Goal: Information Seeking & Learning: Learn about a topic

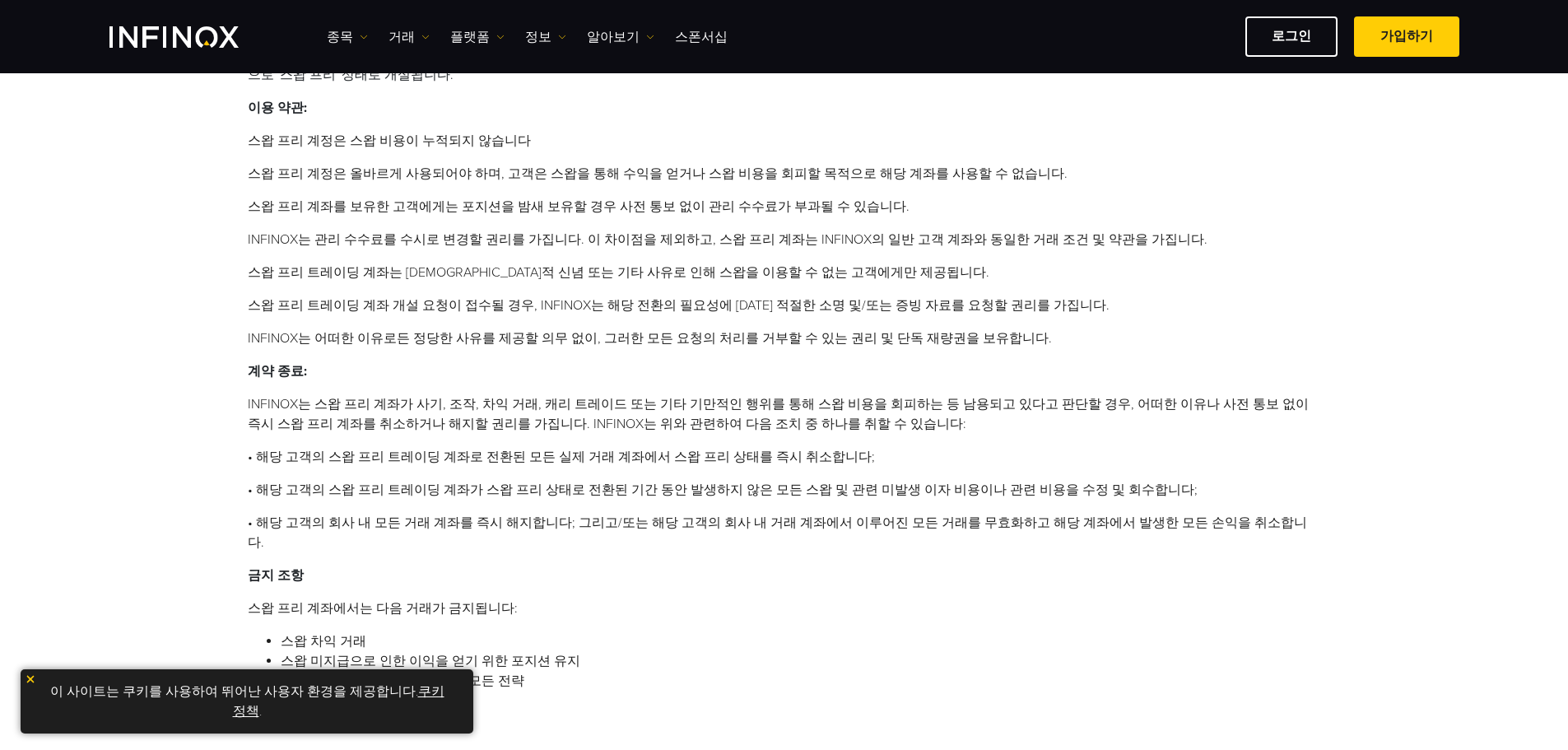
scroll to position [329, 0]
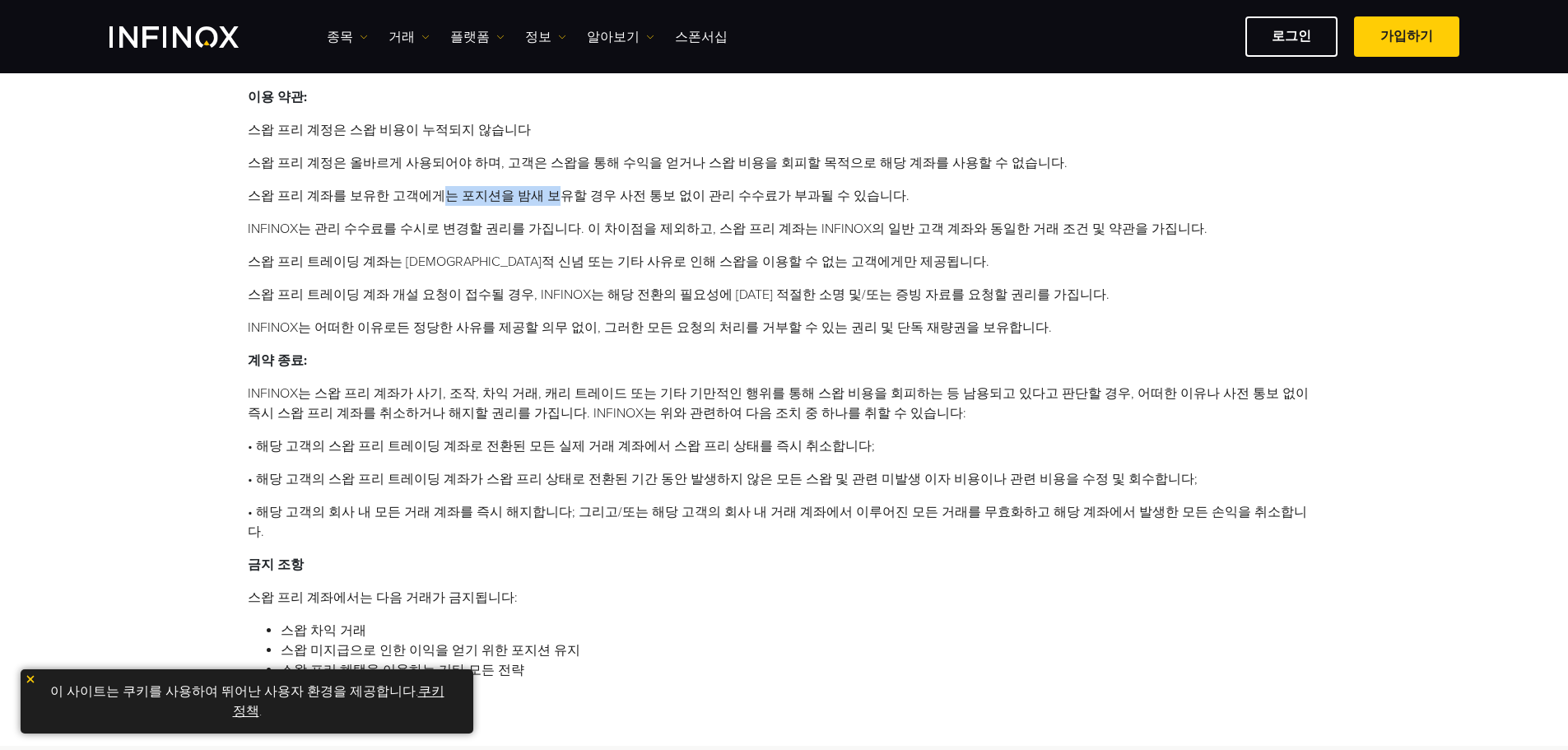
drag, startPoint x: 425, startPoint y: 193, endPoint x: 540, endPoint y: 202, distance: 115.4
click at [540, 202] on li "스왑 프리 계좌를 보유한 고객에게는 포지션을 밤새 보유할 경우 사전 통보 없이 관리 수수료가 부과될 수 있습니다." at bounding box center [784, 195] width 1073 height 19
click at [497, 252] on li "스왑 프리 트레이딩 계좌는 [DEMOGRAPHIC_DATA]적 신념 또는 기타 사유로 인해 스왑을 이용할 수 없는 고객에게만 제공됩니다." at bounding box center [784, 261] width 1073 height 19
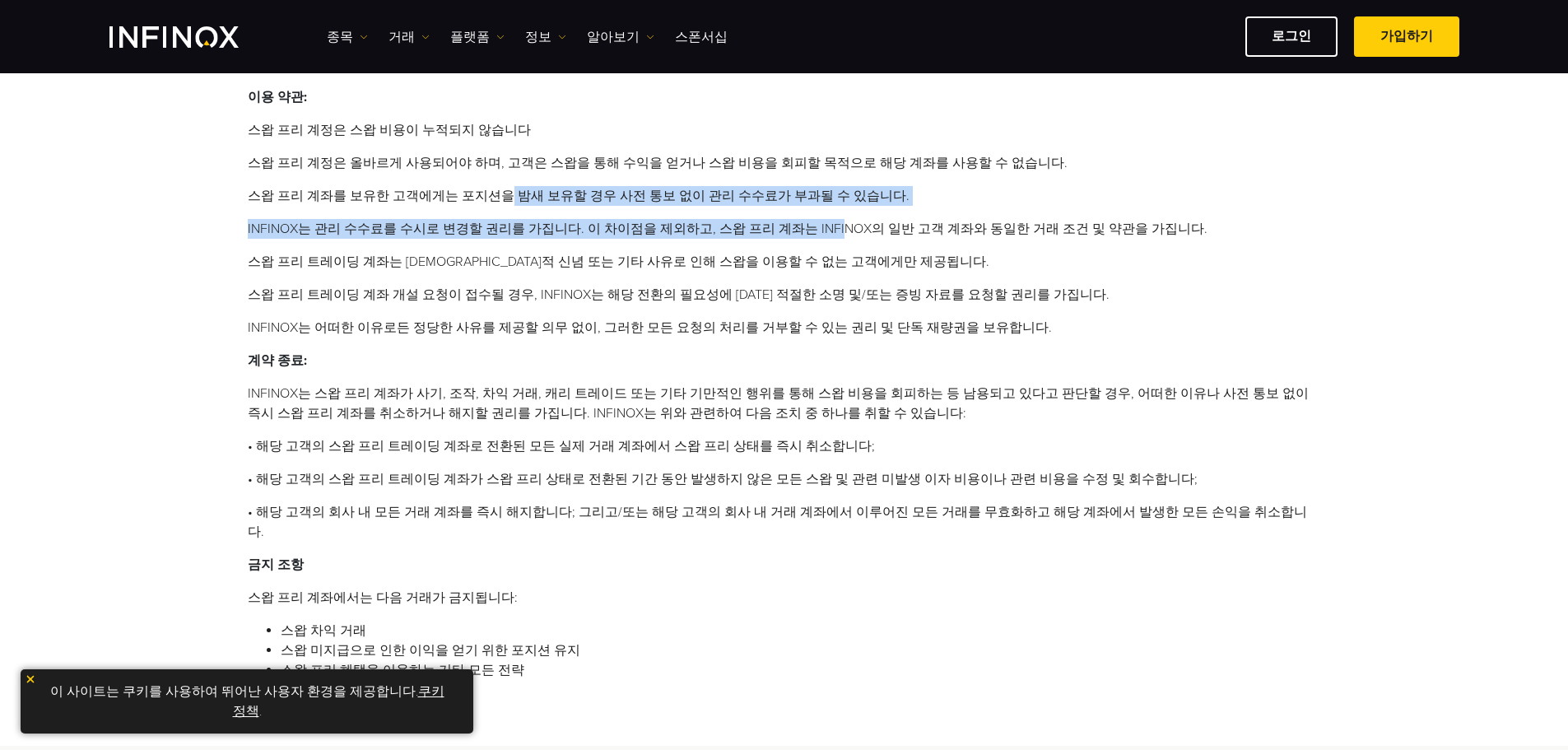
drag, startPoint x: 489, startPoint y: 189, endPoint x: 809, endPoint y: 211, distance: 320.8
click at [809, 211] on ol "스왑 프리 계정은 스왑 비용이 누적되지 않습니다 스왑 프리 계정은 올바르게 사용되어야 하며, 고객은 스왑을 통해 수익을 얻거나 스왑 비용을 회…" at bounding box center [784, 228] width 1073 height 217
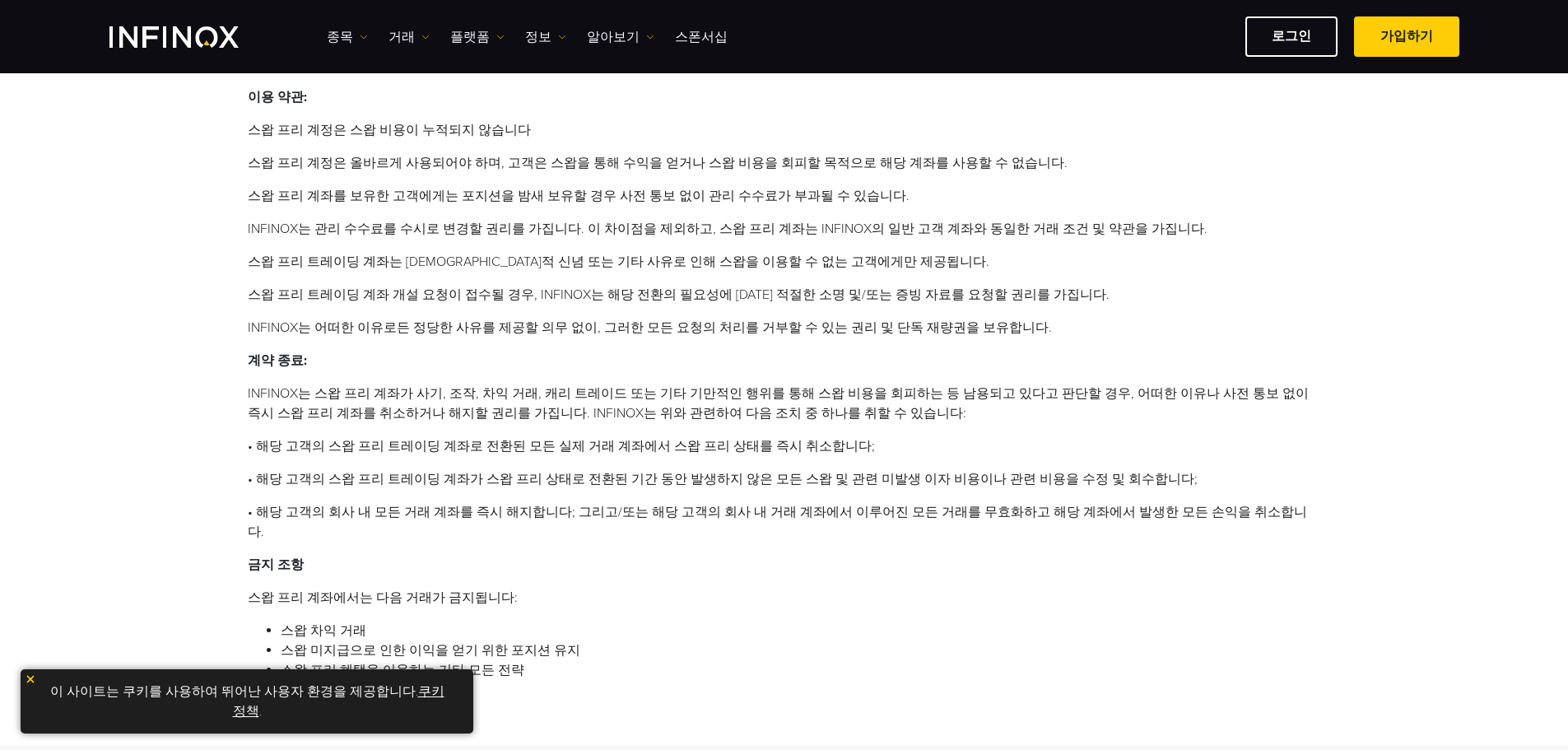
click at [563, 268] on li "스왑 프리 트레이딩 계좌는 [DEMOGRAPHIC_DATA]적 신념 또는 기타 사유로 인해 스왑을 이용할 수 없는 고객에게만 제공됩니다." at bounding box center [784, 261] width 1073 height 19
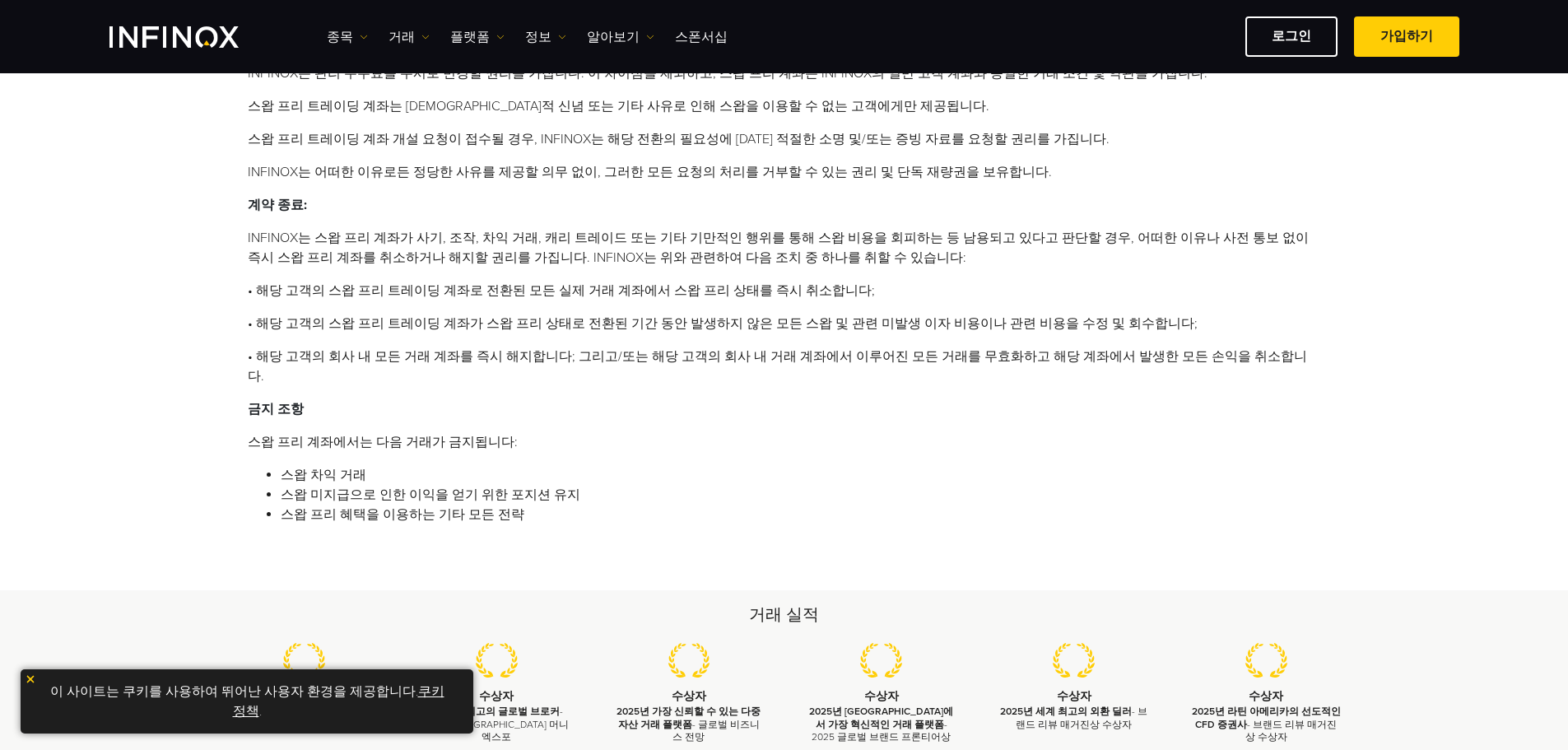
scroll to position [494, 0]
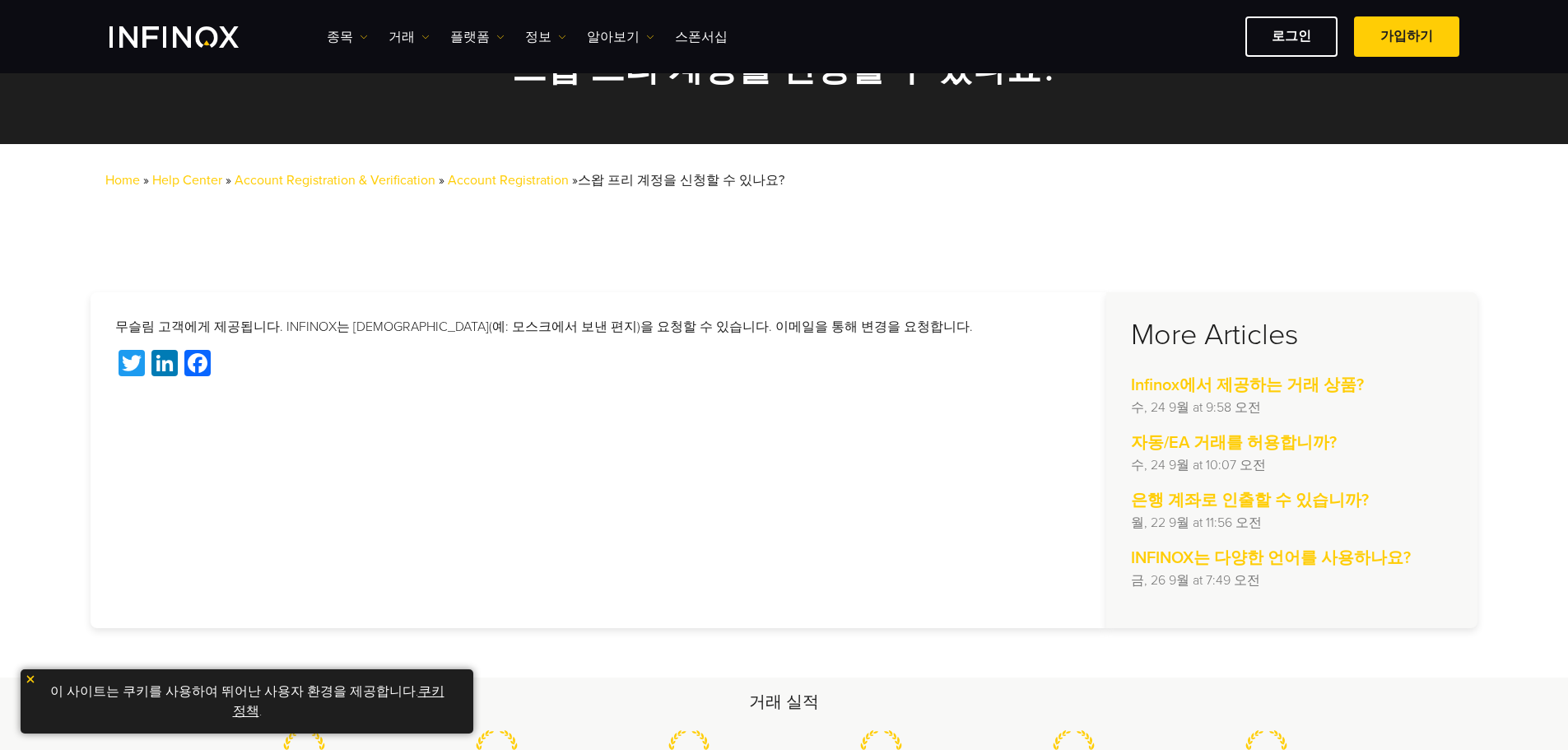
scroll to position [82, 0]
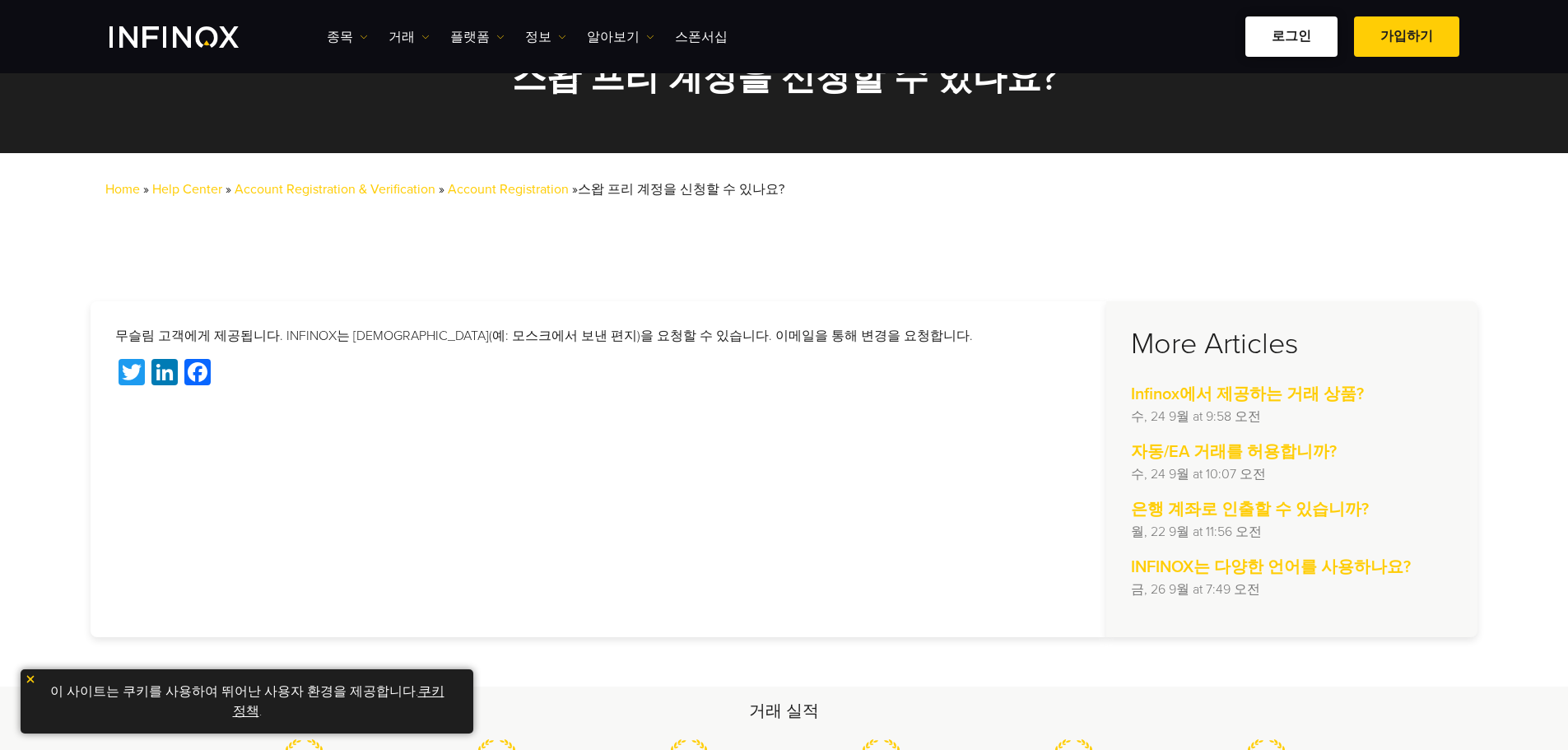
click at [1316, 38] on link "로그인" at bounding box center [1292, 37] width 92 height 41
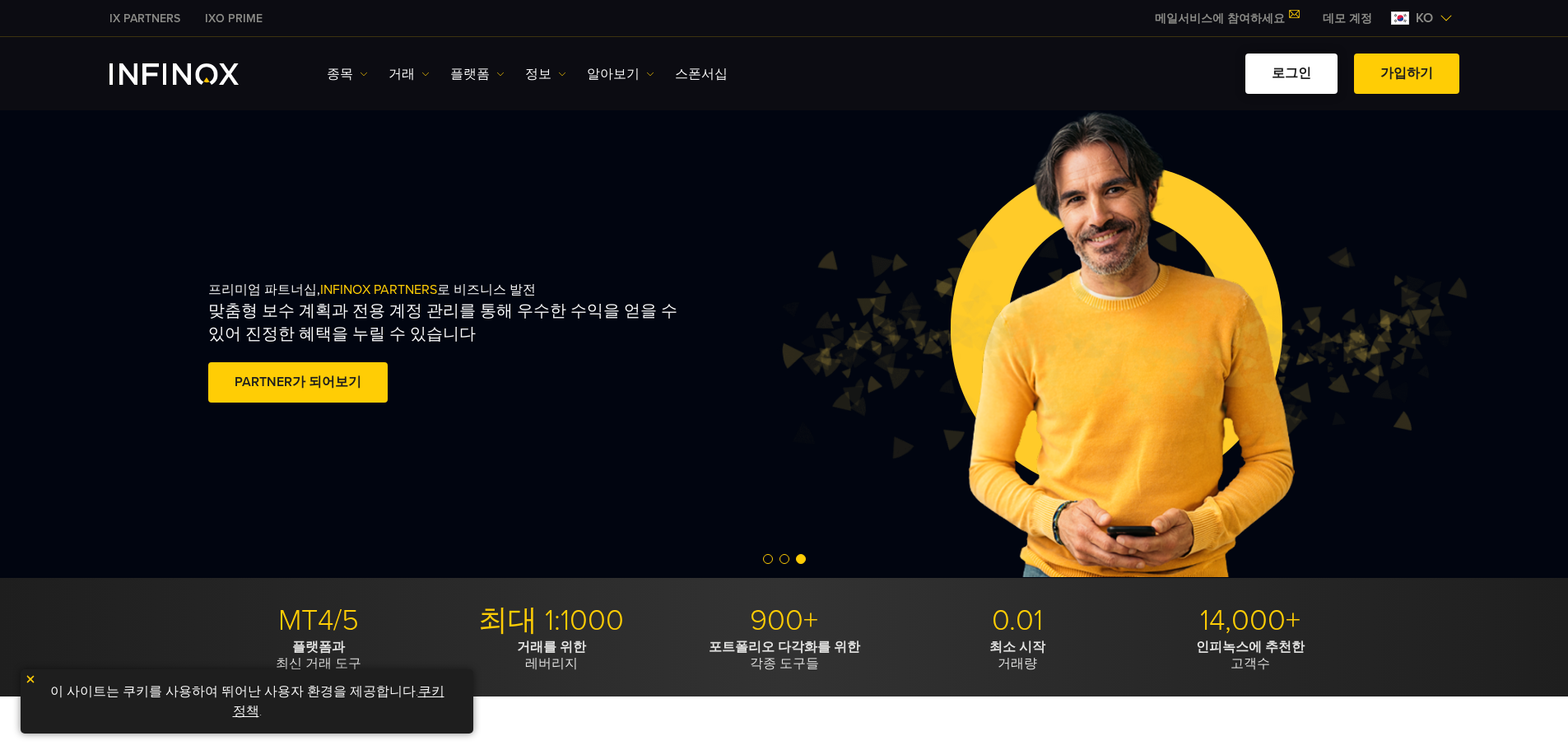
click at [1254, 83] on link "로그인" at bounding box center [1292, 74] width 92 height 41
